Goal: Communication & Community: Answer question/provide support

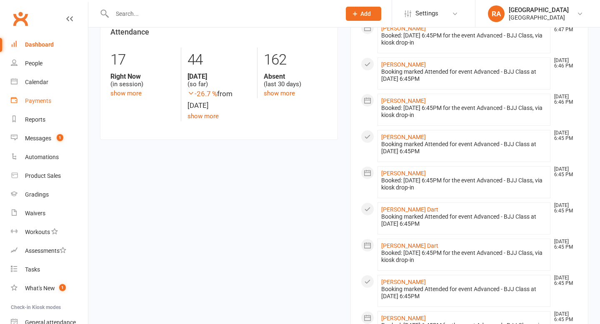
scroll to position [198, 0]
click at [44, 137] on div "Messages" at bounding box center [38, 138] width 26 height 7
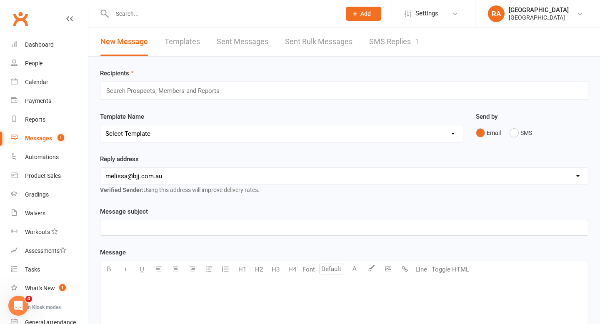
click at [392, 50] on link "SMS Replies 1" at bounding box center [394, 41] width 50 height 29
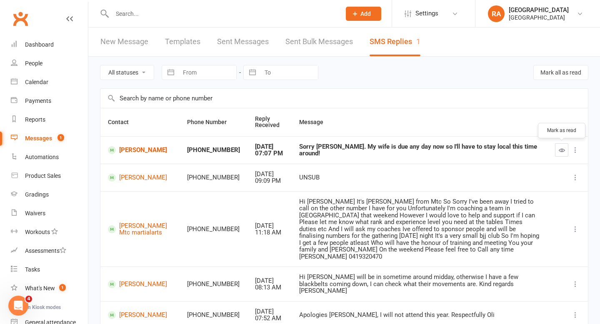
click at [562, 151] on icon "button" at bounding box center [562, 150] width 6 height 6
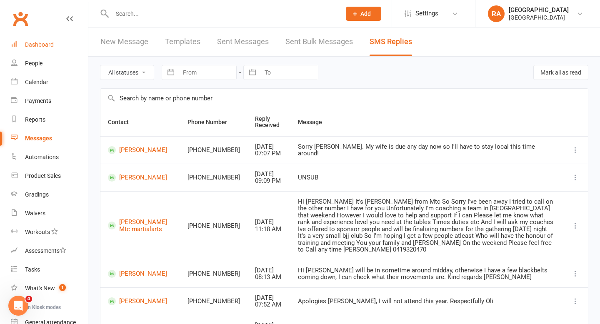
click at [30, 44] on div "Dashboard" at bounding box center [39, 44] width 29 height 7
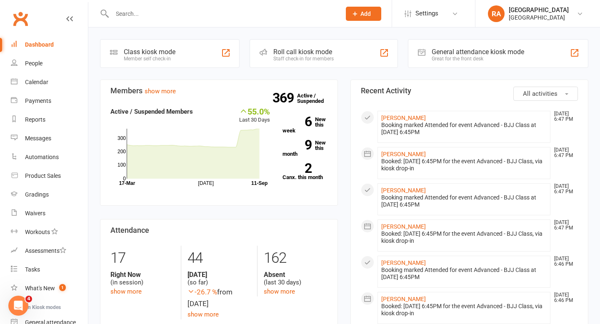
click at [33, 45] on div "Dashboard" at bounding box center [39, 44] width 29 height 7
click at [42, 47] on div "Dashboard" at bounding box center [39, 44] width 29 height 7
